Goal: Task Accomplishment & Management: Complete application form

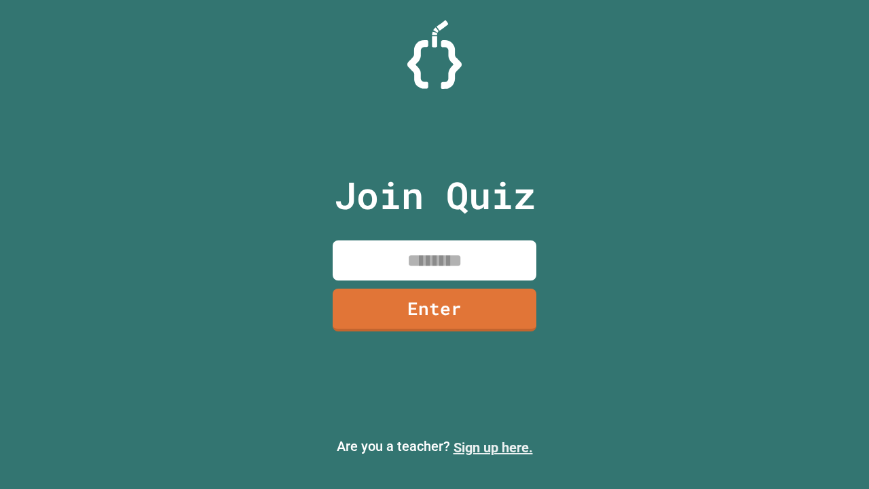
click at [493, 447] on link "Sign up here." at bounding box center [493, 447] width 79 height 16
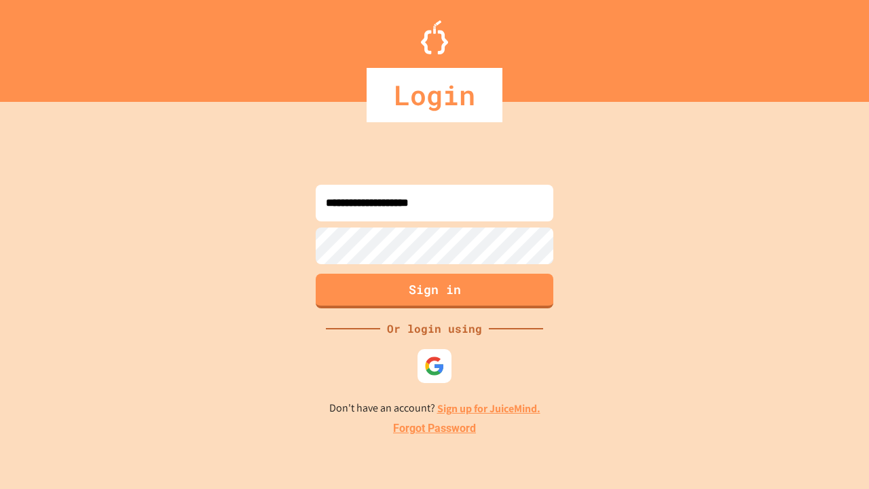
type input "**********"
